Goal: Transaction & Acquisition: Download file/media

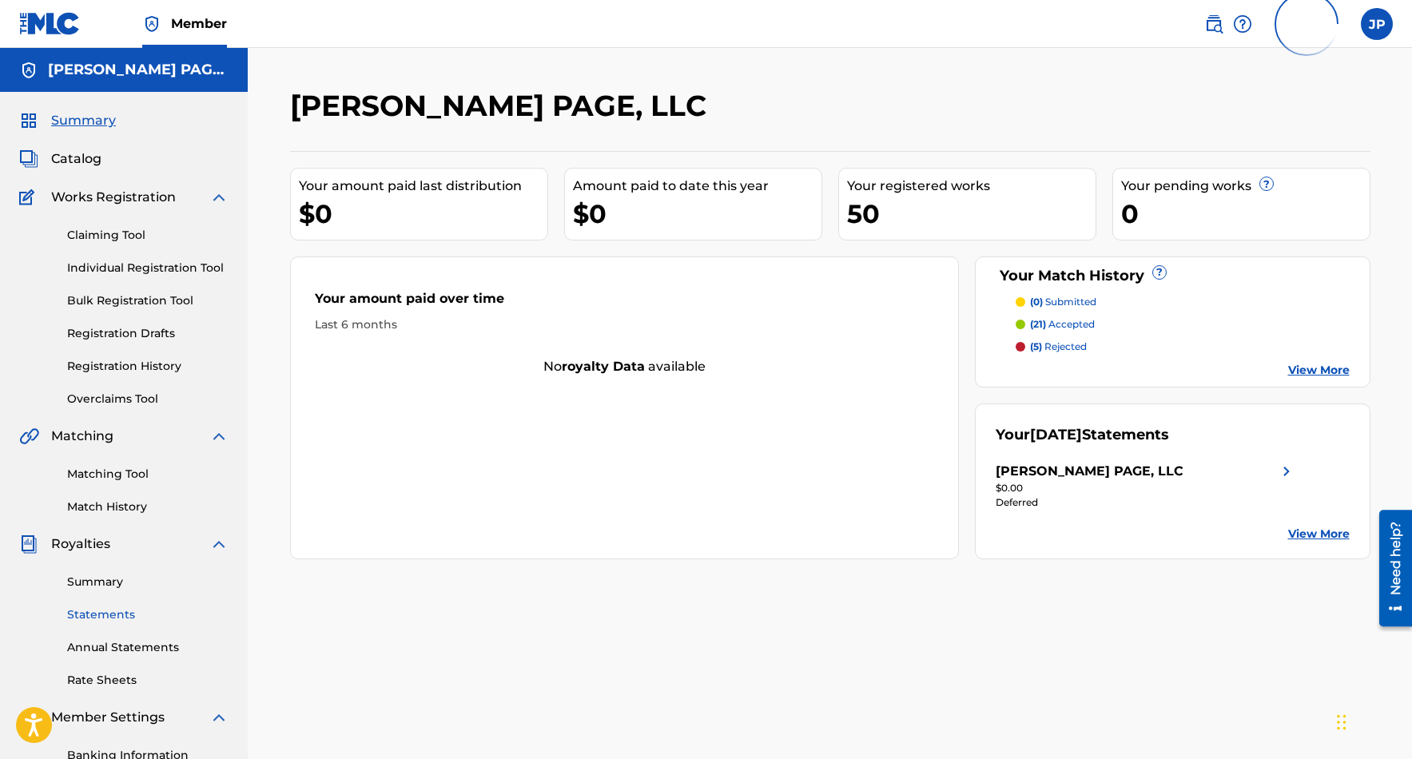
click at [104, 618] on link "Statements" at bounding box center [147, 614] width 161 height 17
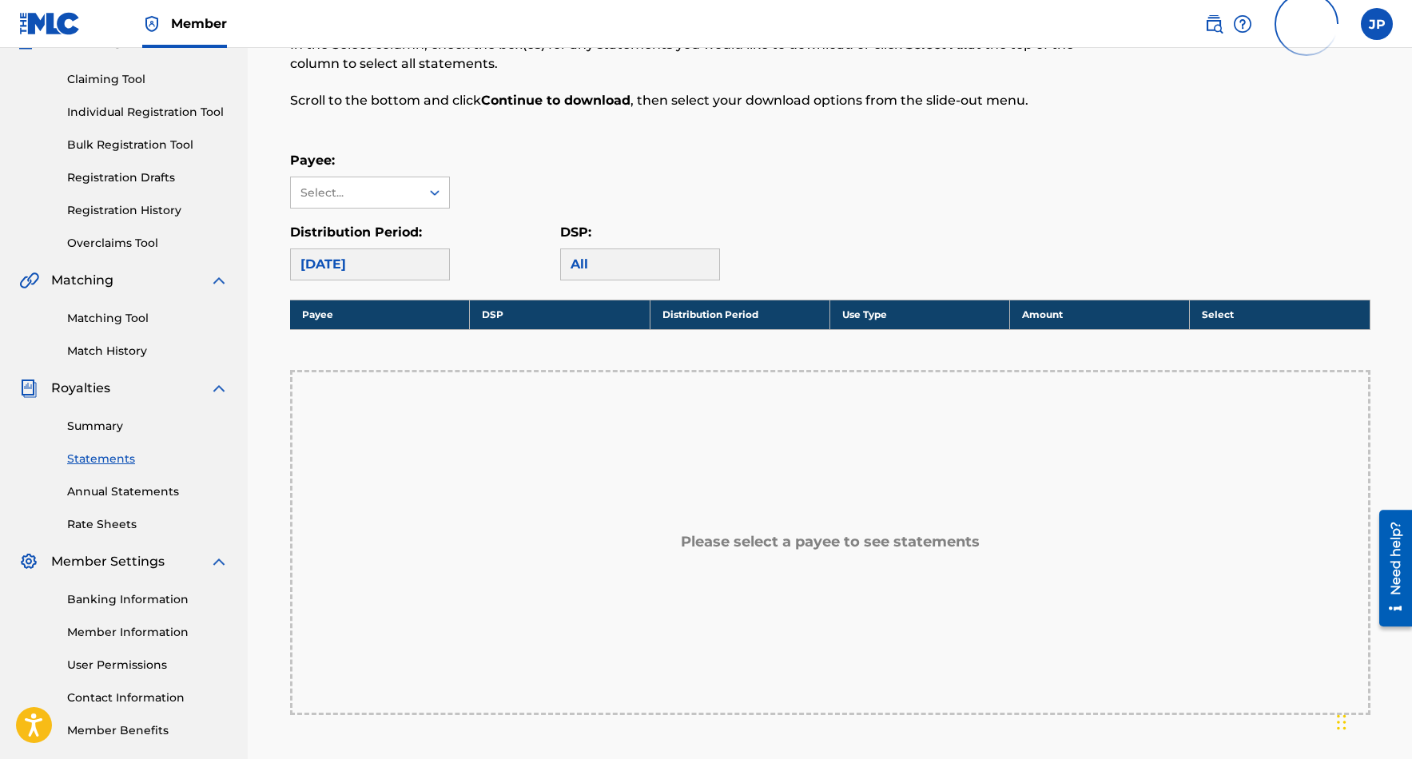
scroll to position [240, 0]
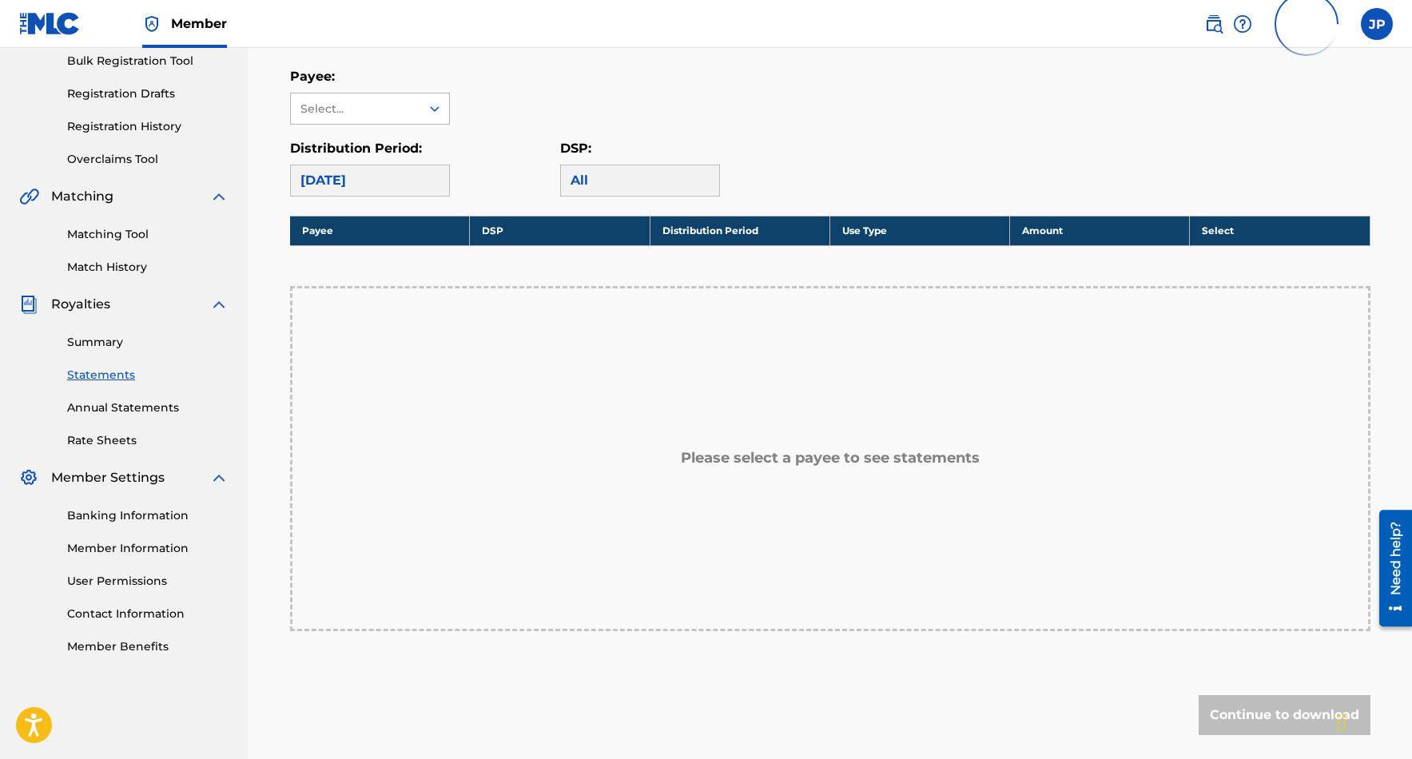
click at [424, 102] on div at bounding box center [434, 108] width 29 height 29
click at [397, 148] on div "[PERSON_NAME] PAGE, LLC" at bounding box center [370, 154] width 158 height 59
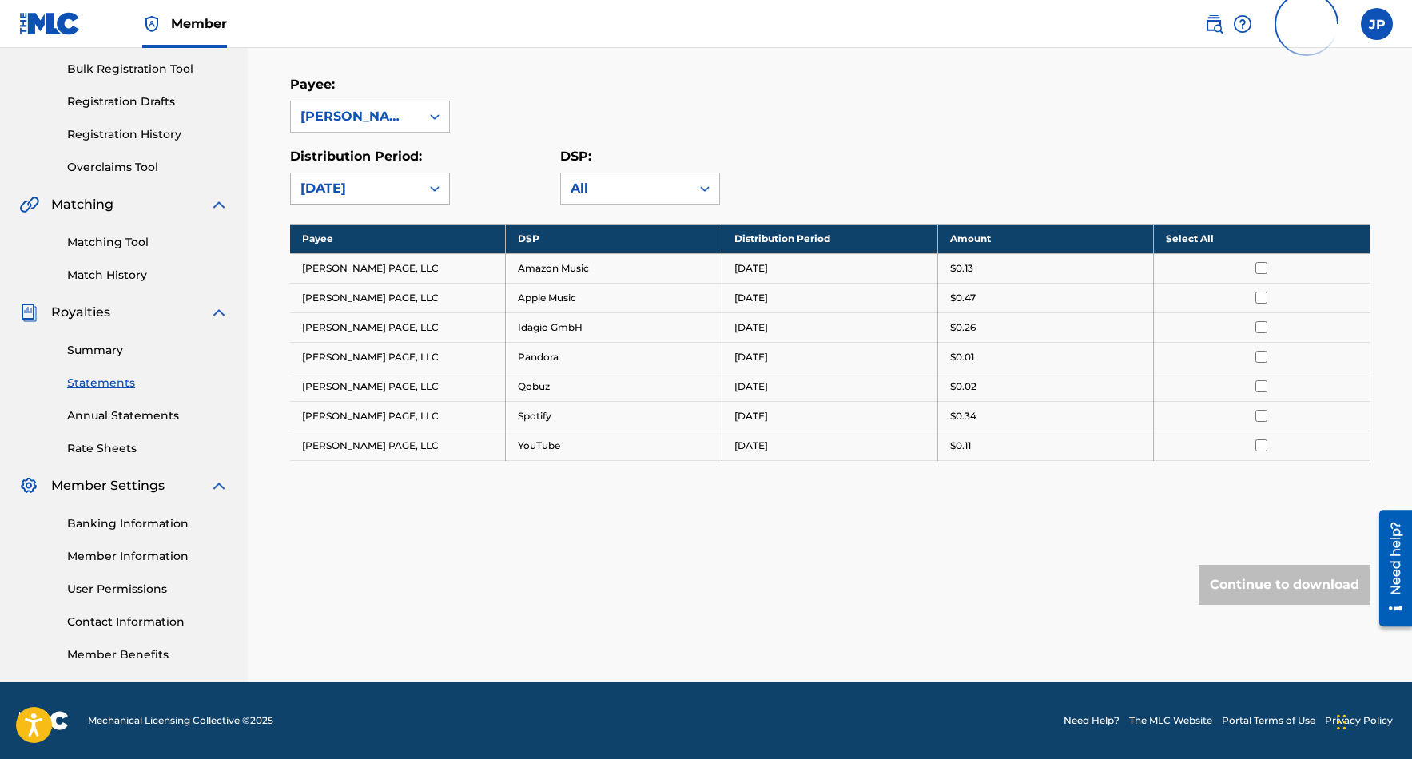
click at [420, 188] on div at bounding box center [434, 188] width 29 height 29
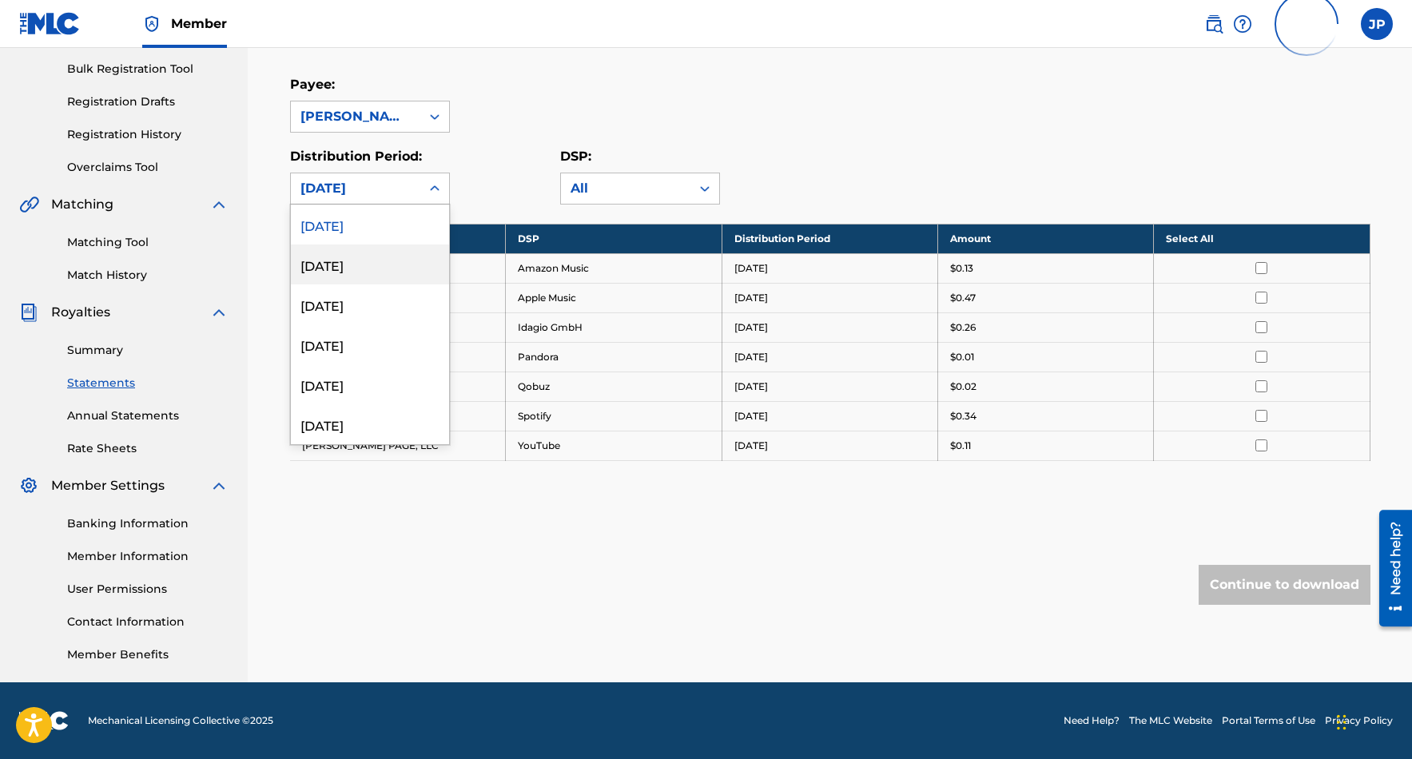
click at [374, 258] on div "[DATE]" at bounding box center [370, 264] width 158 height 40
click at [374, 189] on div "[DATE]" at bounding box center [355, 188] width 110 height 19
click at [374, 228] on div "[DATE]" at bounding box center [370, 225] width 158 height 40
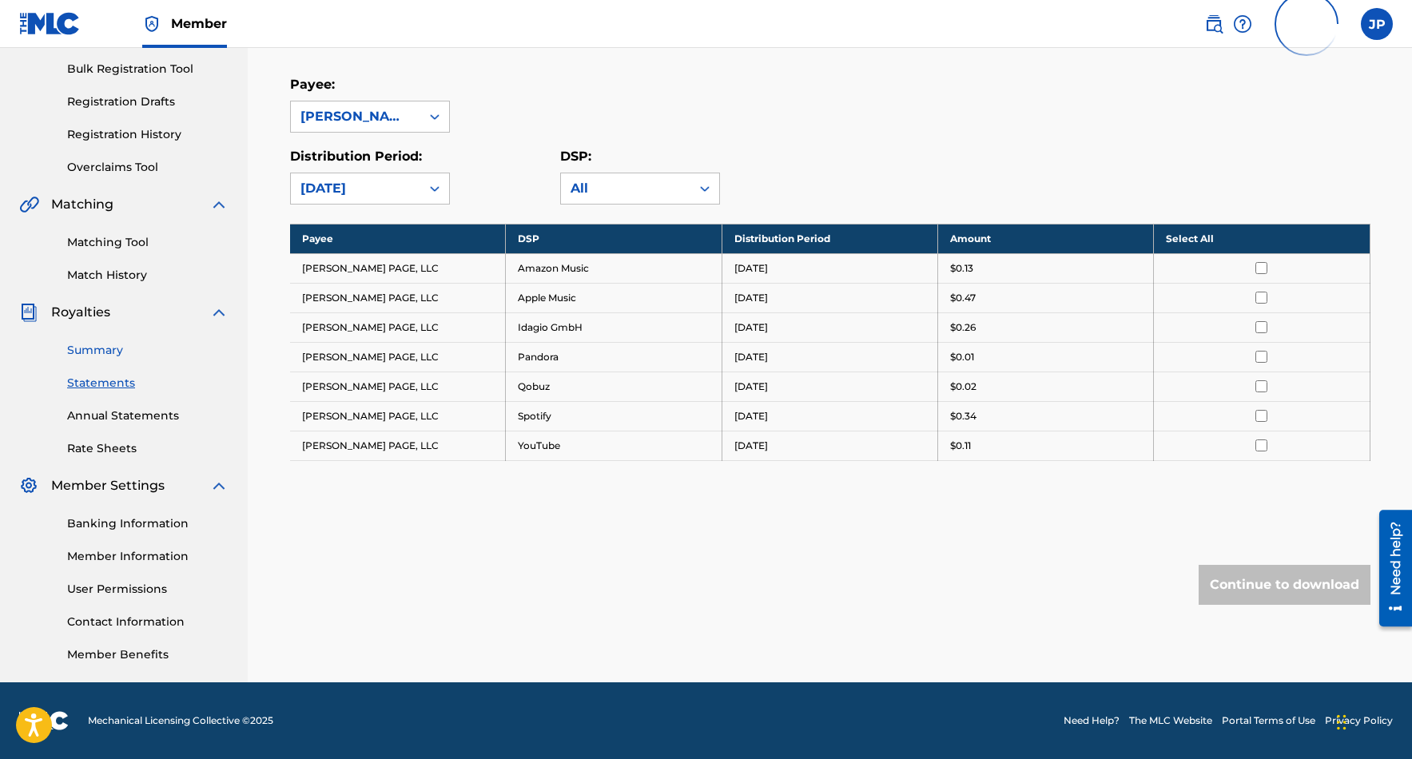
click at [97, 342] on link "Summary" at bounding box center [147, 350] width 161 height 17
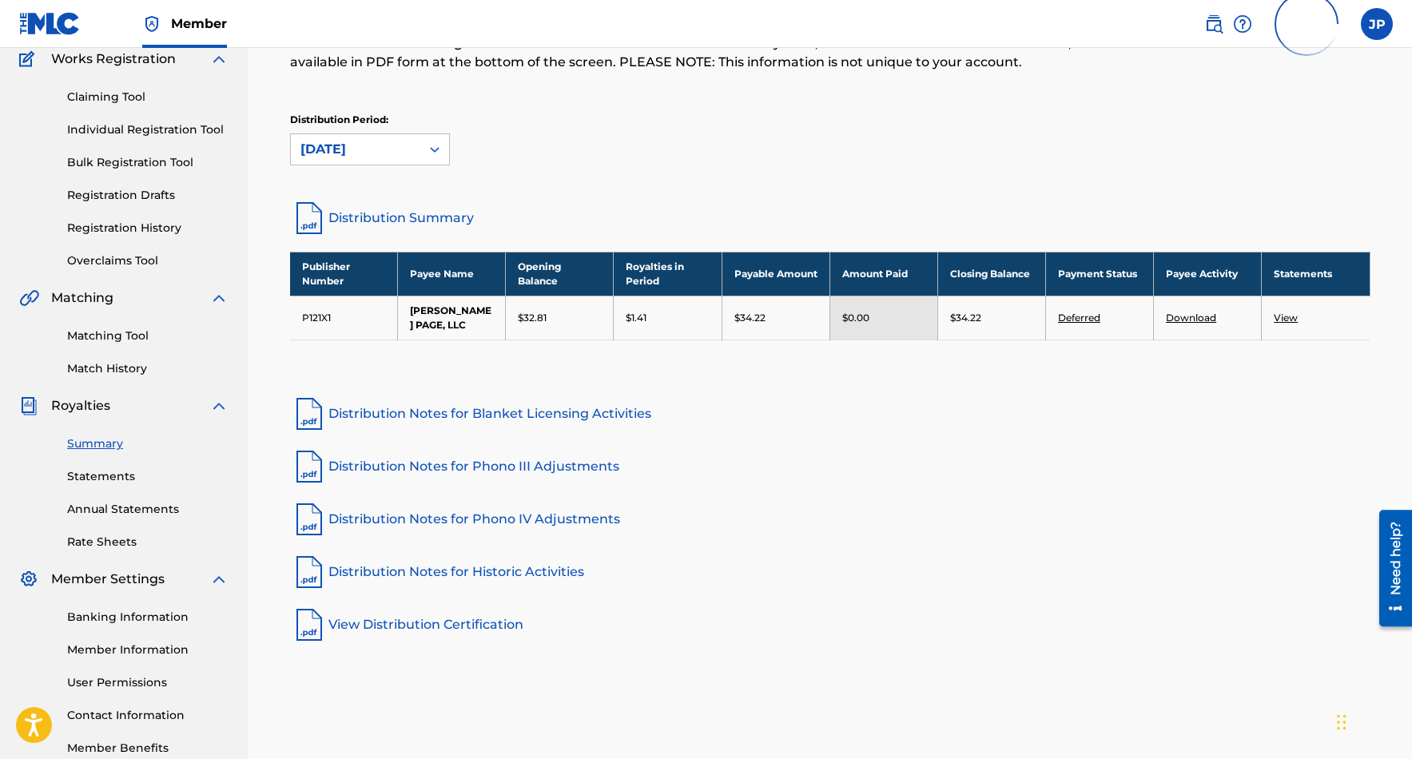
scroll to position [165, 0]
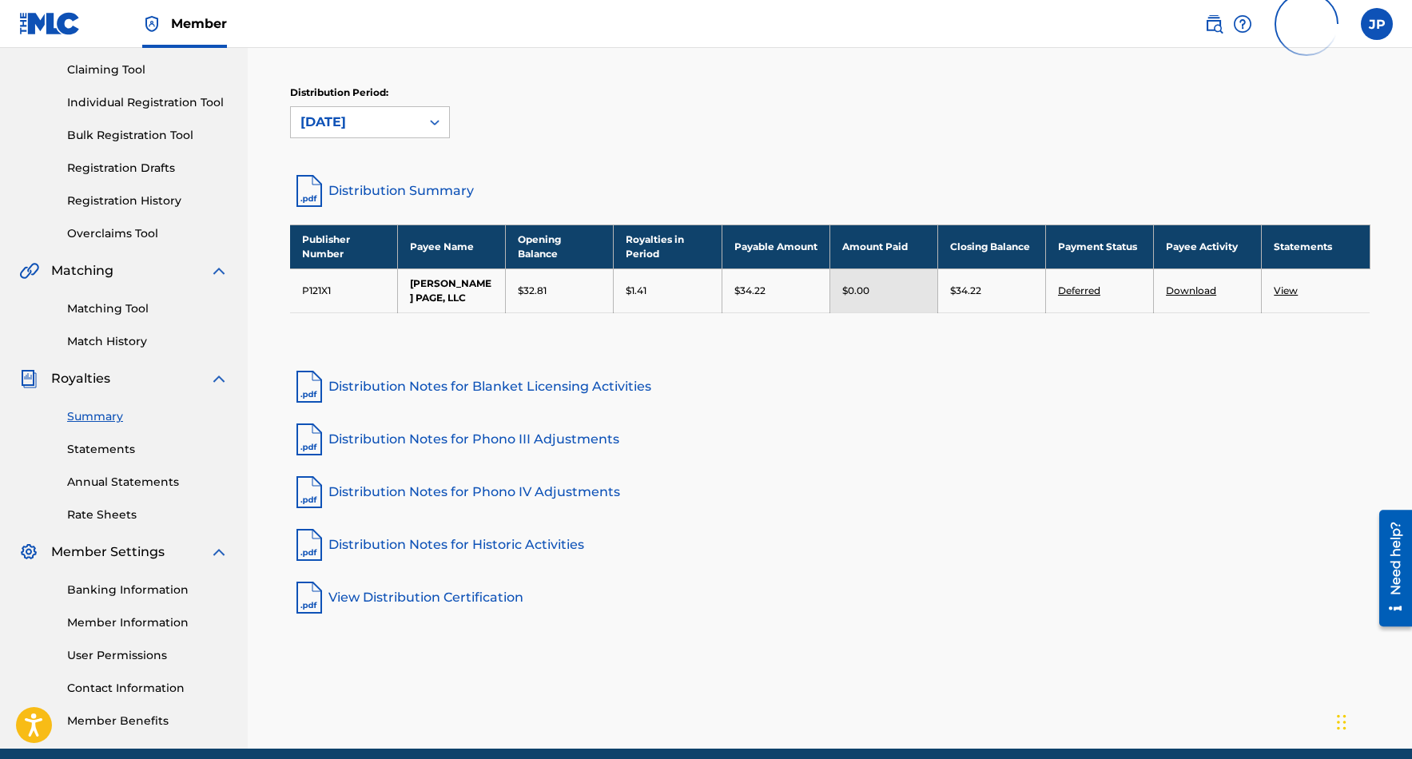
click at [1090, 289] on link "Deferred" at bounding box center [1079, 290] width 42 height 12
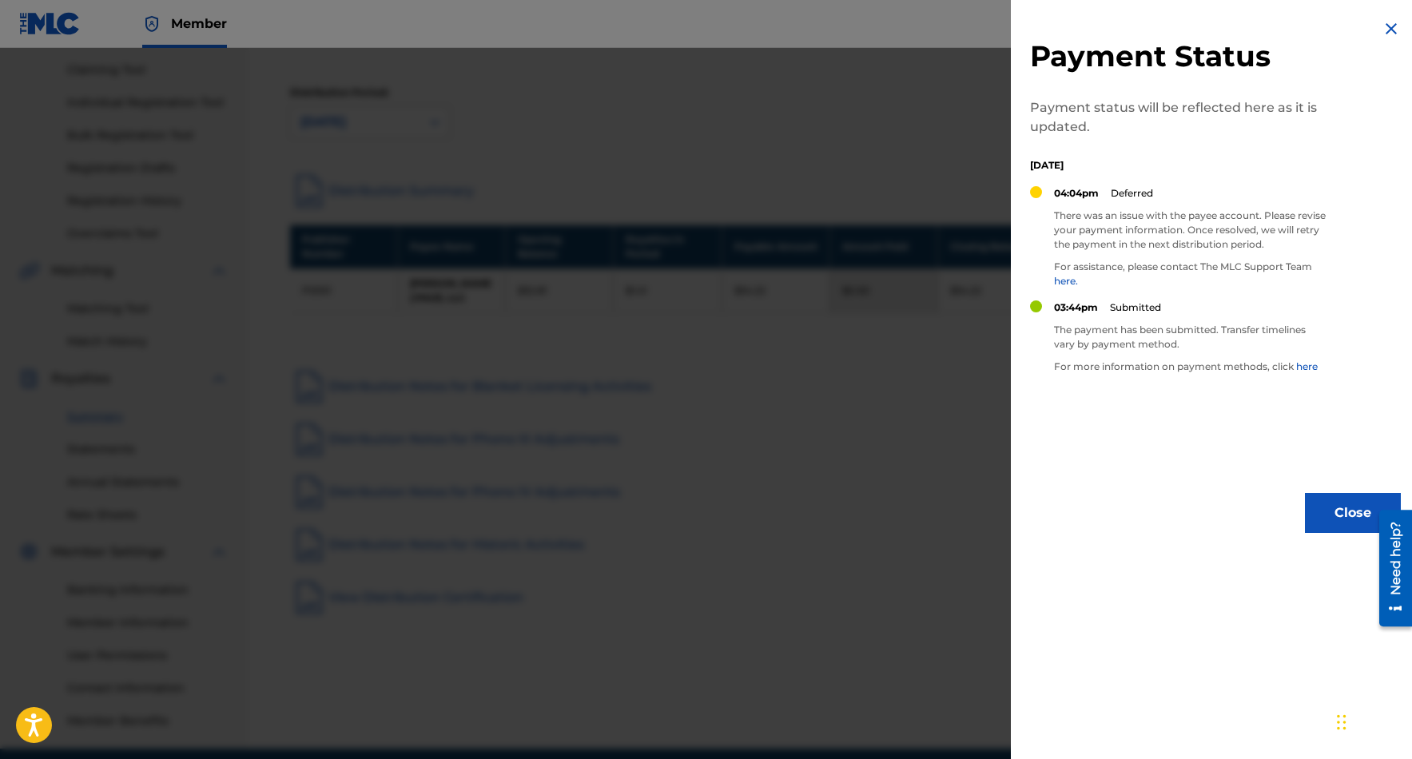
click at [1387, 25] on img at bounding box center [1390, 28] width 19 height 19
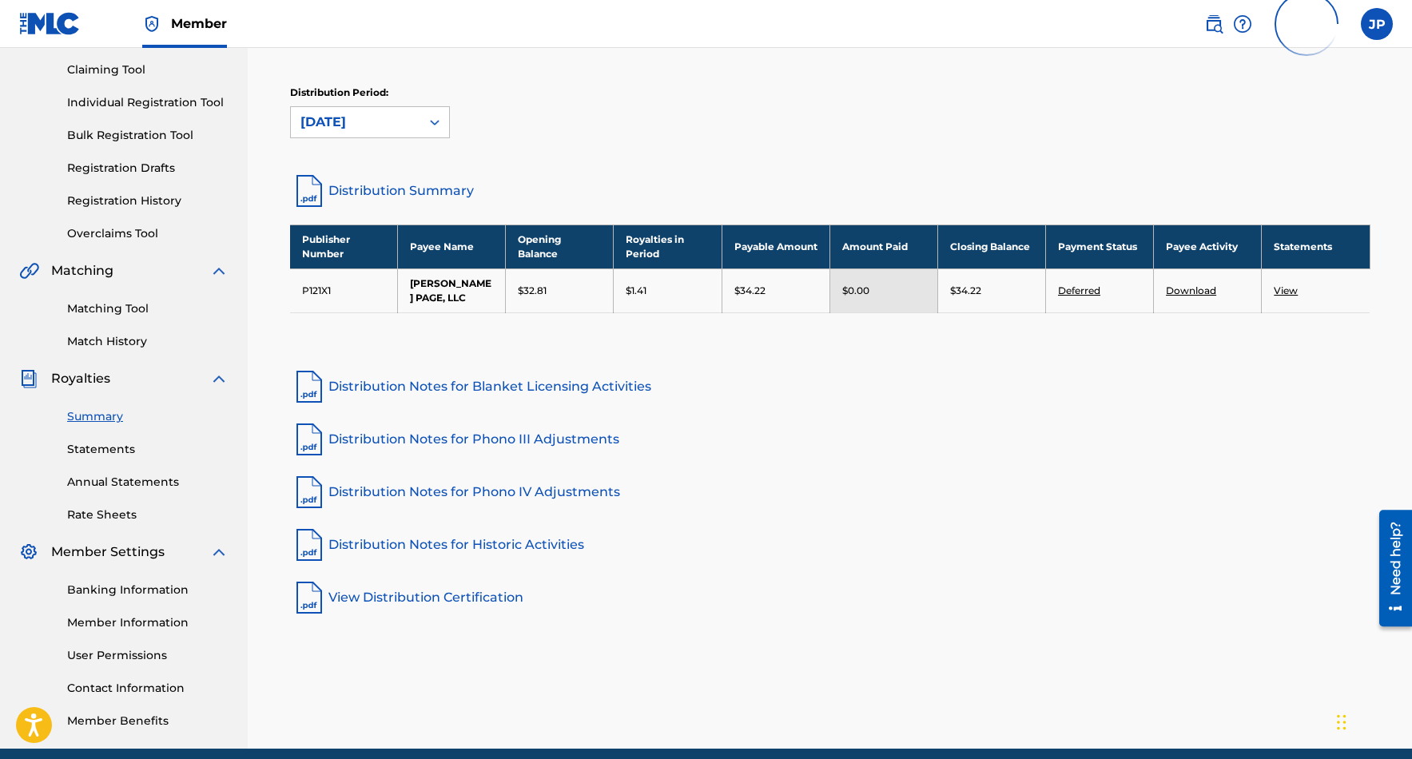
click at [1286, 288] on link "View" at bounding box center [1285, 290] width 24 height 12
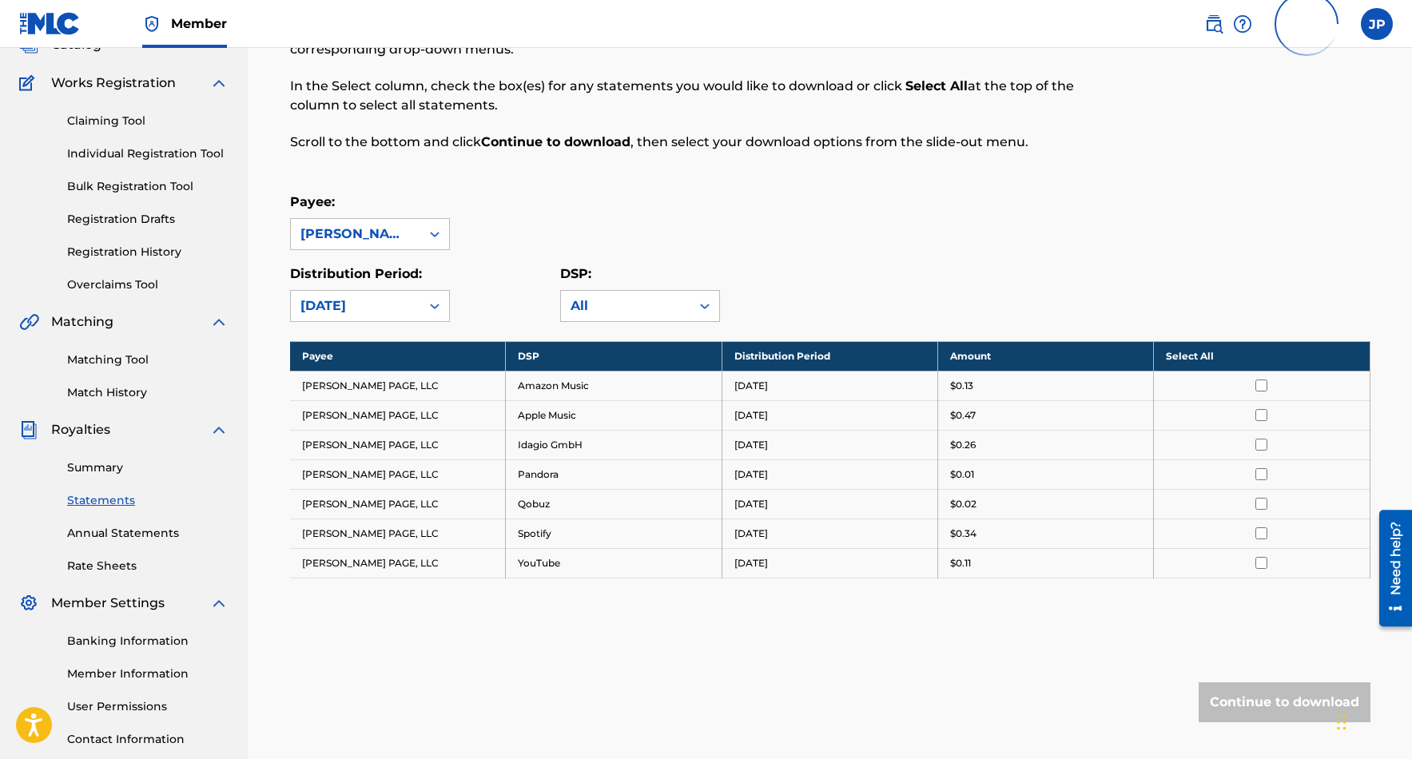
scroll to position [115, 0]
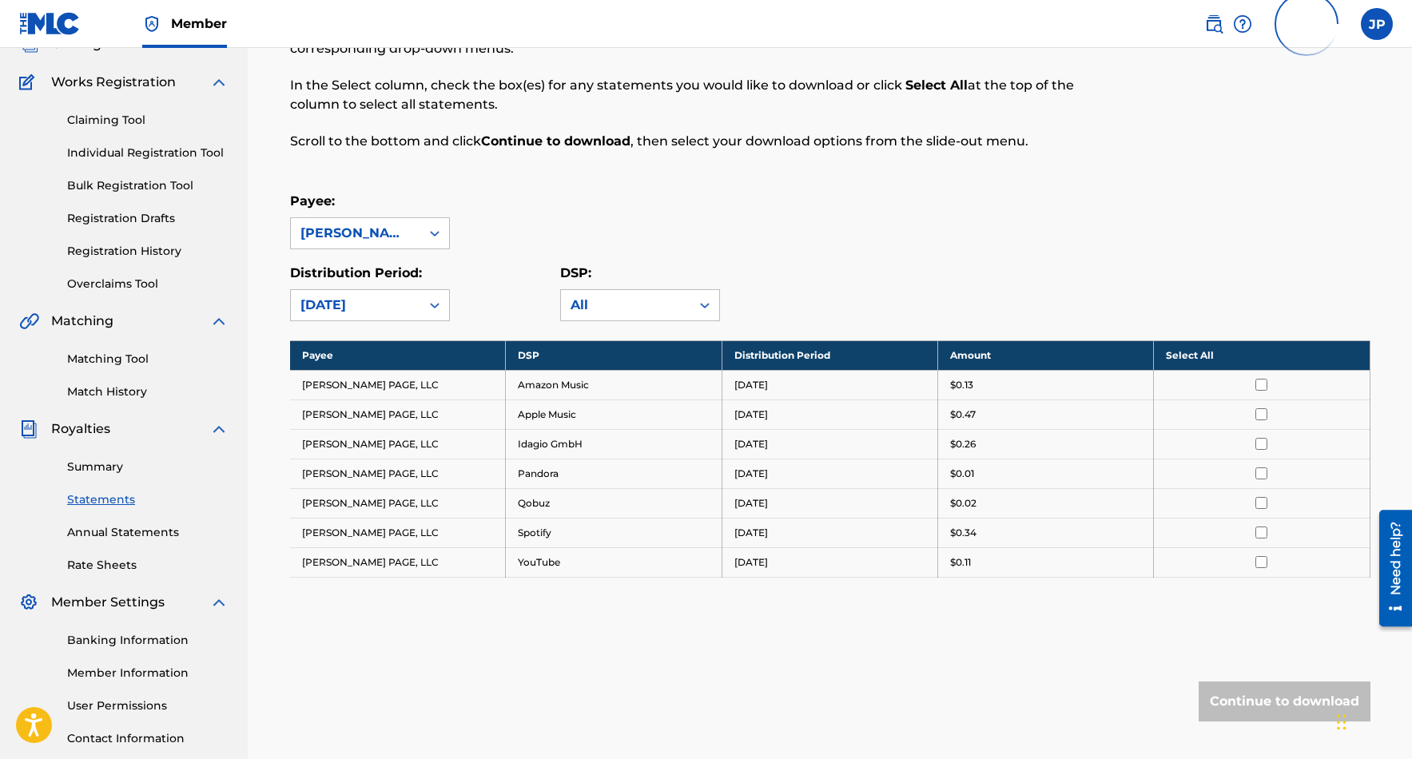
click at [395, 385] on td "[PERSON_NAME] PAGE, LLC" at bounding box center [398, 385] width 216 height 30
click at [1255, 387] on input "checkbox" at bounding box center [1261, 385] width 12 height 12
click at [1261, 411] on input "checkbox" at bounding box center [1261, 414] width 12 height 12
click at [1261, 439] on input "checkbox" at bounding box center [1261, 444] width 12 height 12
click at [1259, 483] on td at bounding box center [1262, 474] width 216 height 30
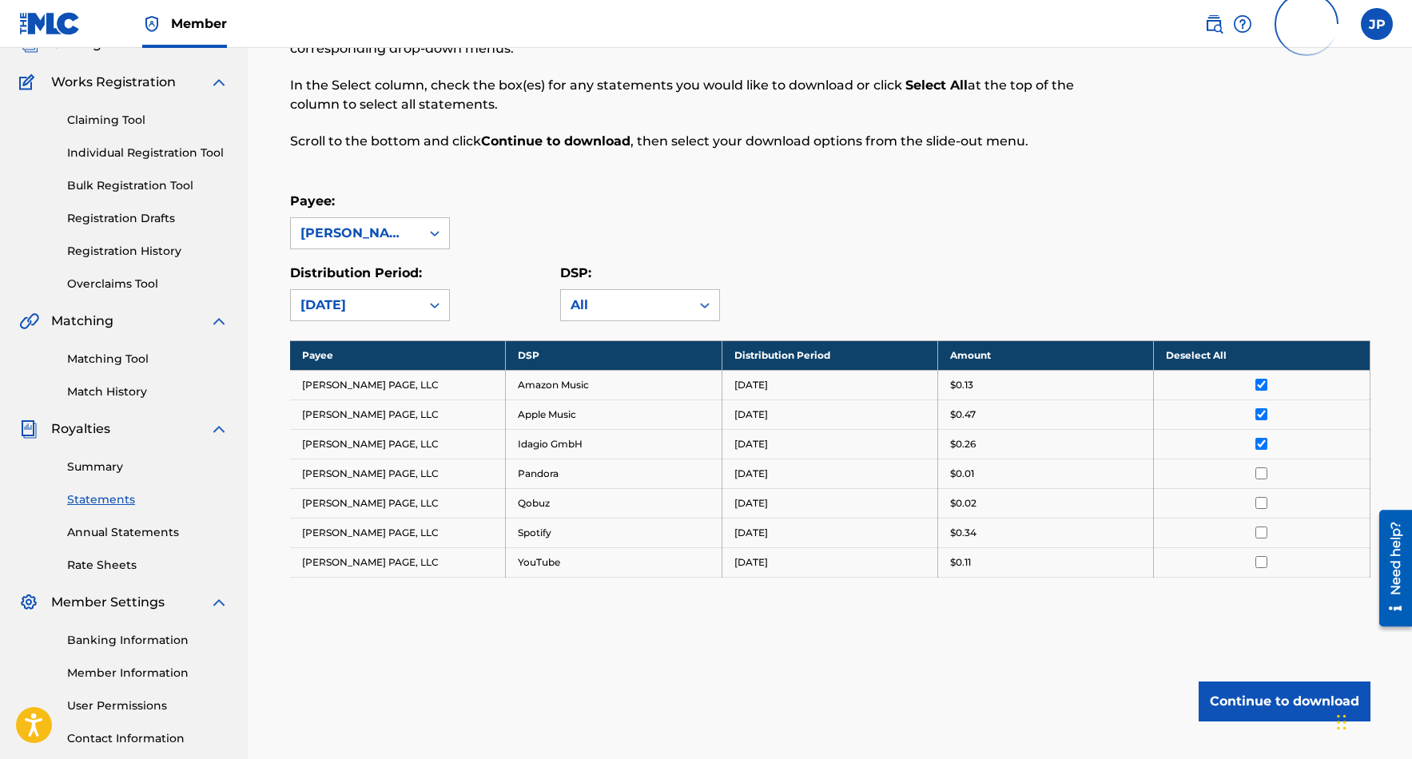
click at [1260, 485] on td at bounding box center [1262, 474] width 216 height 30
click at [1261, 466] on td at bounding box center [1262, 474] width 216 height 30
click at [1261, 472] on input "checkbox" at bounding box center [1261, 473] width 12 height 12
click at [1263, 500] on input "checkbox" at bounding box center [1261, 503] width 12 height 12
click at [1258, 538] on input "checkbox" at bounding box center [1261, 532] width 12 height 12
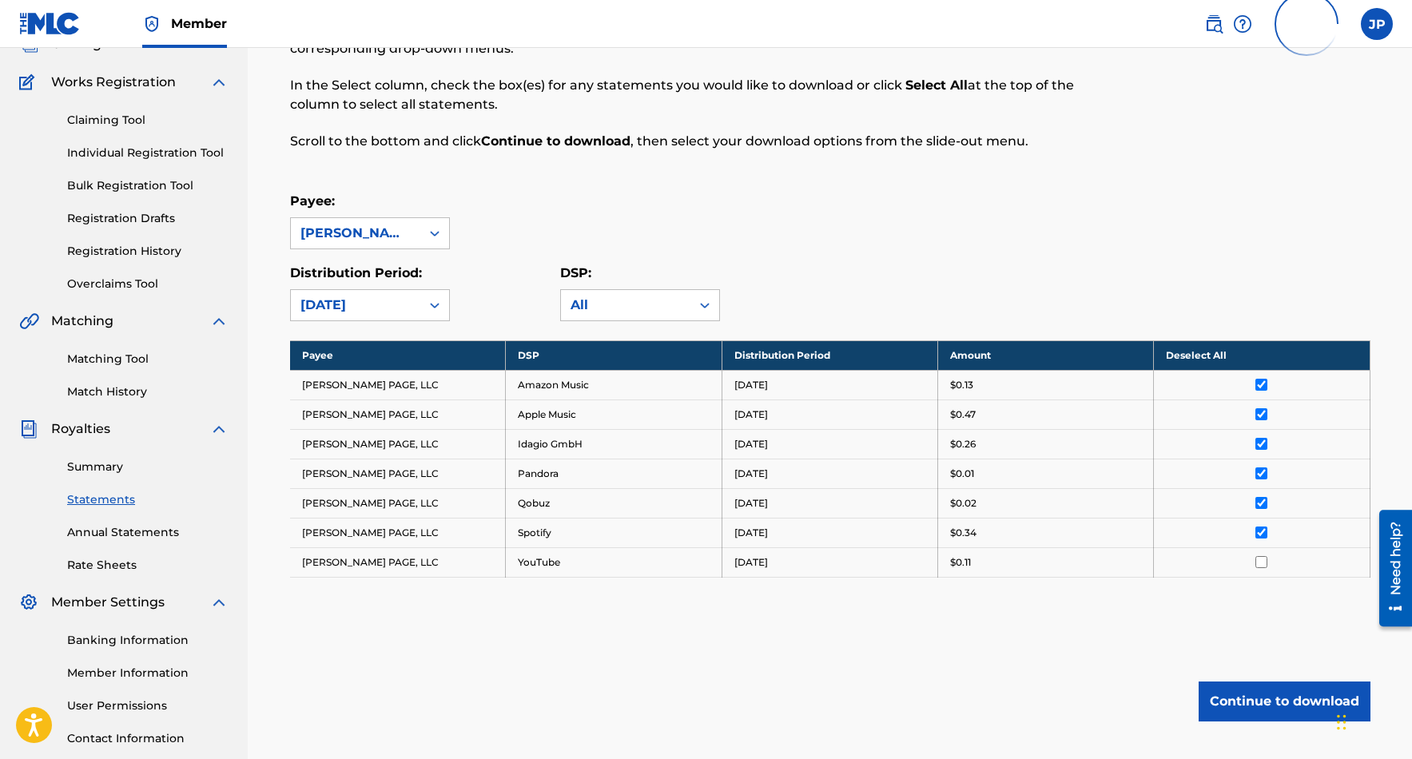
click at [1263, 562] on input "checkbox" at bounding box center [1261, 562] width 12 height 12
click at [1301, 693] on button "Continue to download" at bounding box center [1284, 701] width 172 height 40
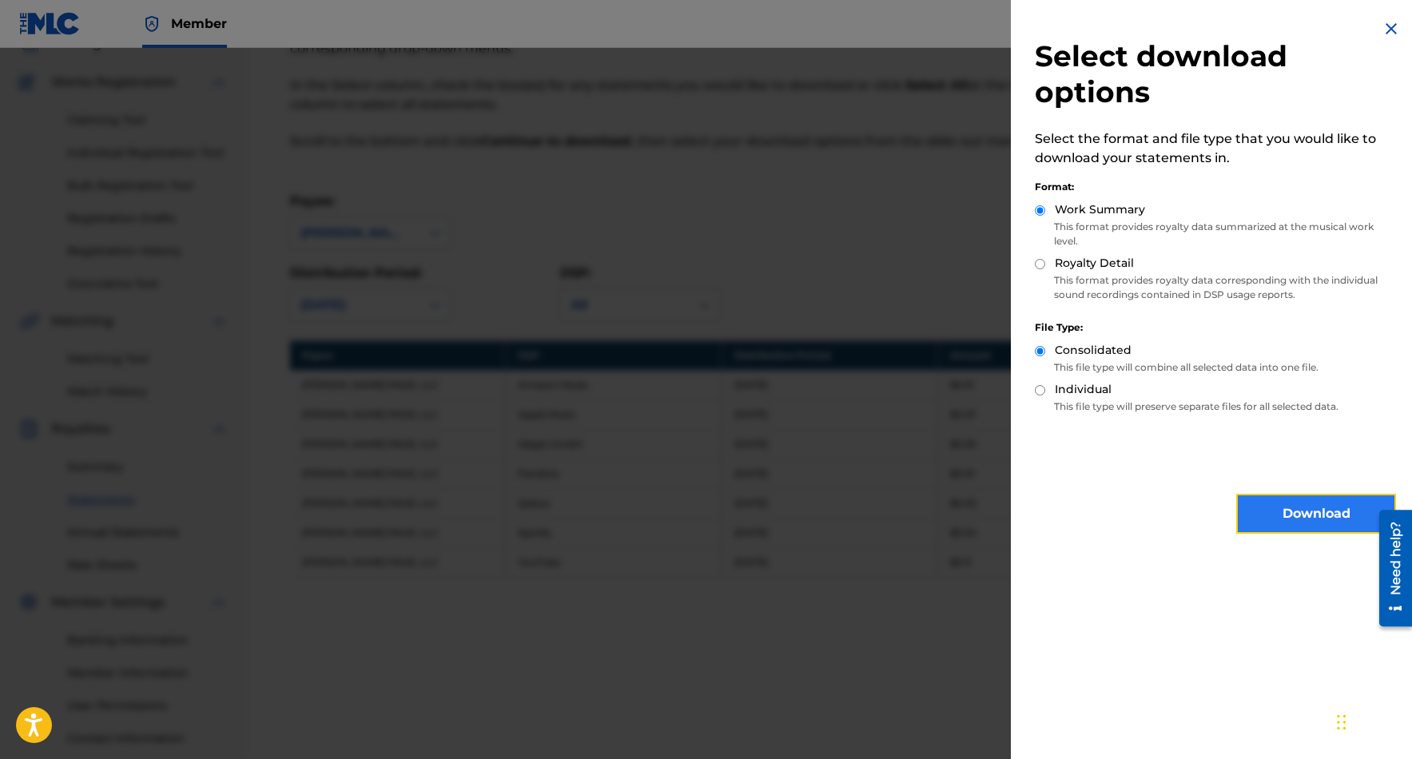
click at [1313, 518] on button "Download" at bounding box center [1316, 514] width 160 height 40
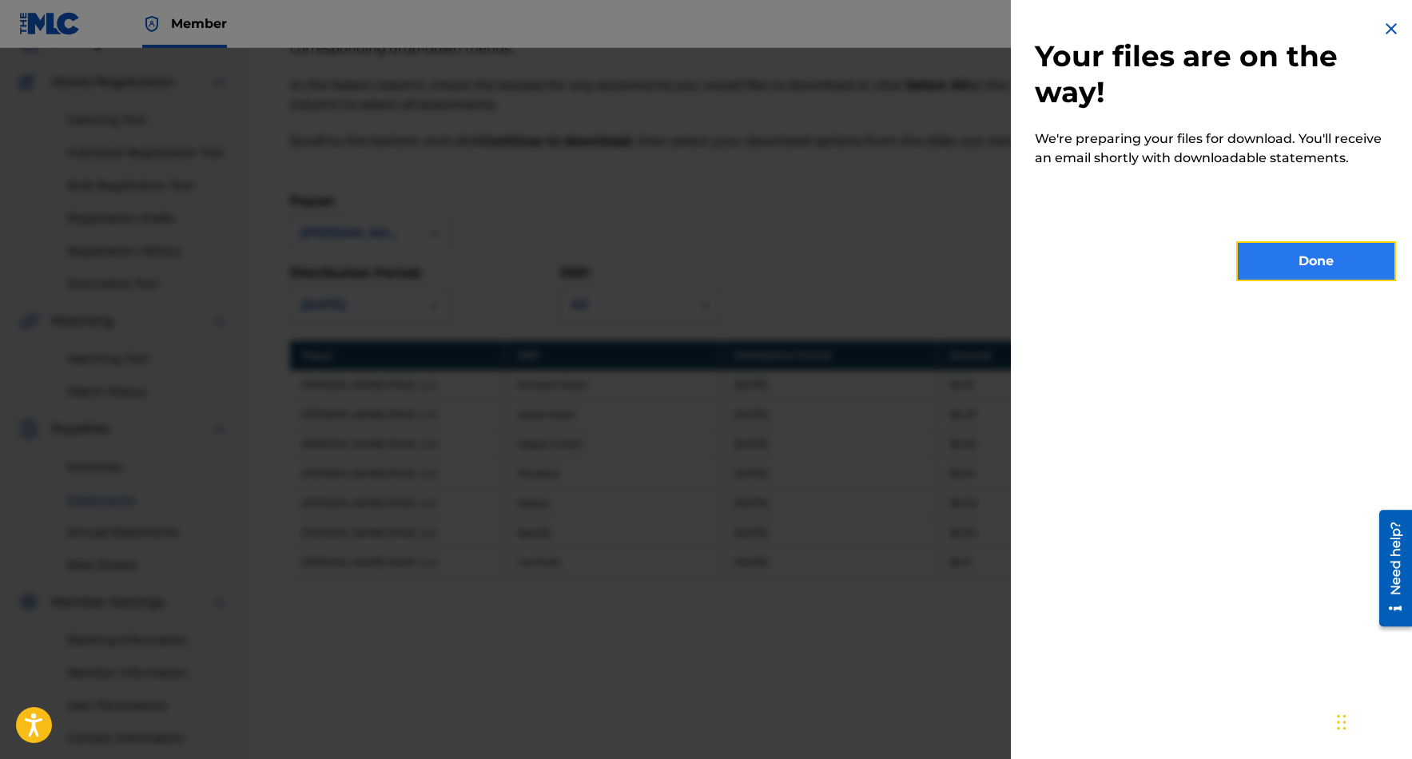
click at [1341, 271] on button "Done" at bounding box center [1316, 261] width 160 height 40
